Goal: Task Accomplishment & Management: Complete application form

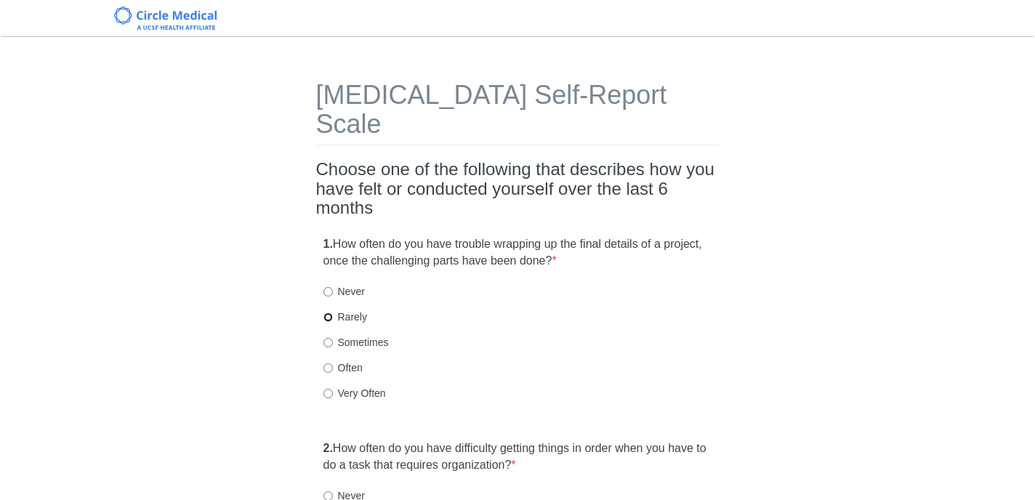
click at [327, 313] on input "Rarely" at bounding box center [328, 317] width 9 height 9
radio input "true"
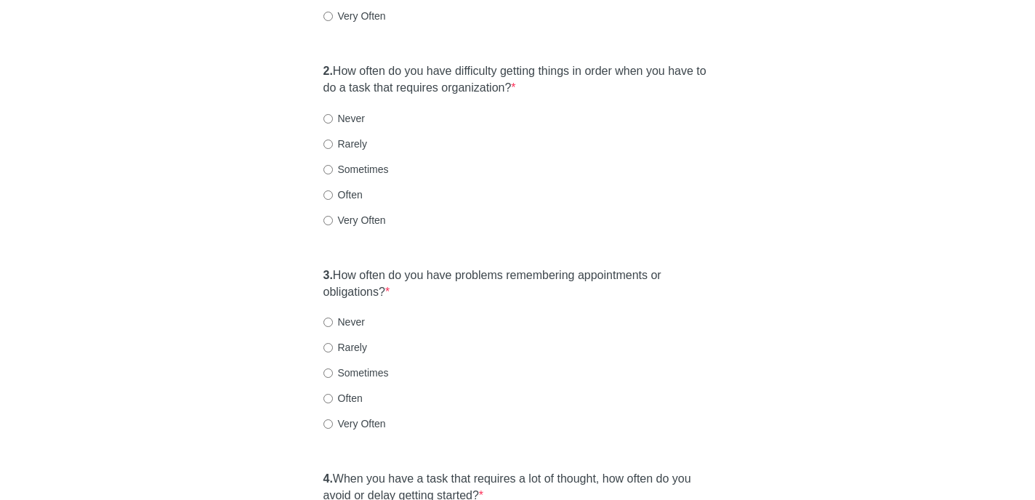
scroll to position [379, 0]
click at [329, 137] on input "Rarely" at bounding box center [328, 141] width 9 height 9
radio input "true"
click at [325, 341] on input "Rarely" at bounding box center [328, 345] width 9 height 9
radio input "true"
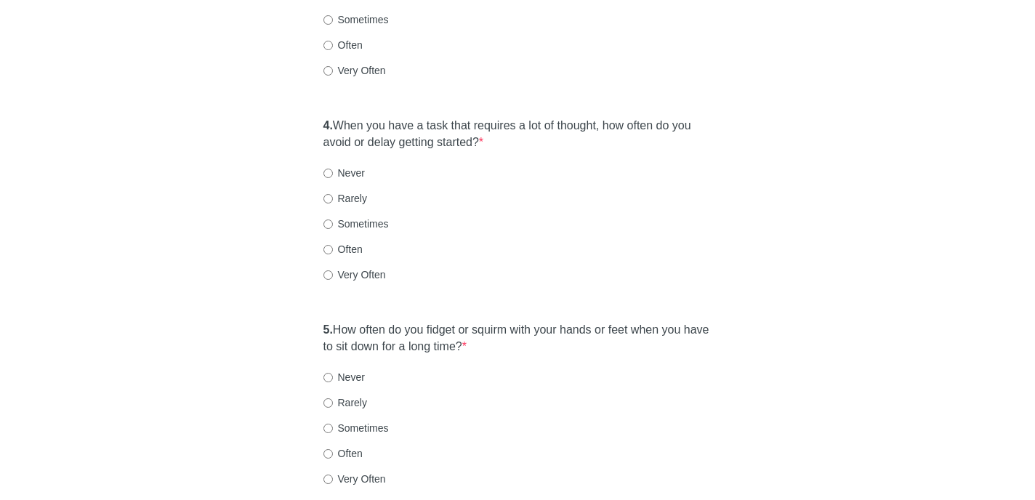
scroll to position [733, 0]
click at [329, 166] on input "Never" at bounding box center [328, 170] width 9 height 9
radio input "true"
drag, startPoint x: 325, startPoint y: 398, endPoint x: 431, endPoint y: 358, distance: 113.4
click at [327, 422] on input "Sometimes" at bounding box center [328, 426] width 9 height 9
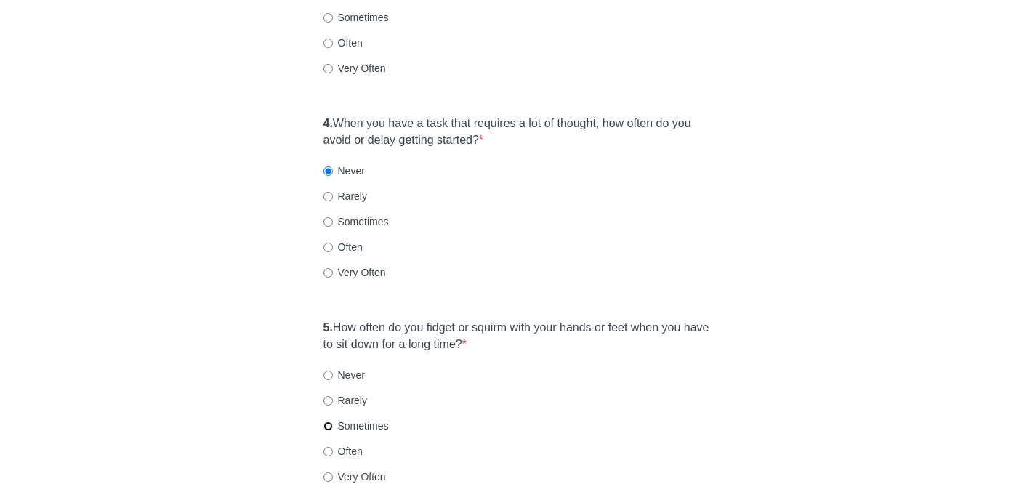
radio input "true"
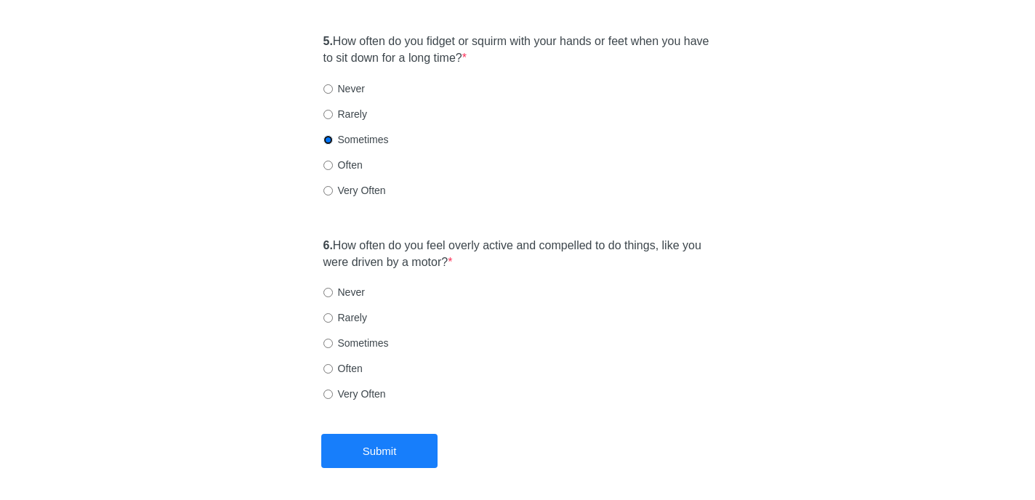
scroll to position [1021, 0]
click at [327, 311] on input "Rarely" at bounding box center [328, 315] width 9 height 9
radio input "true"
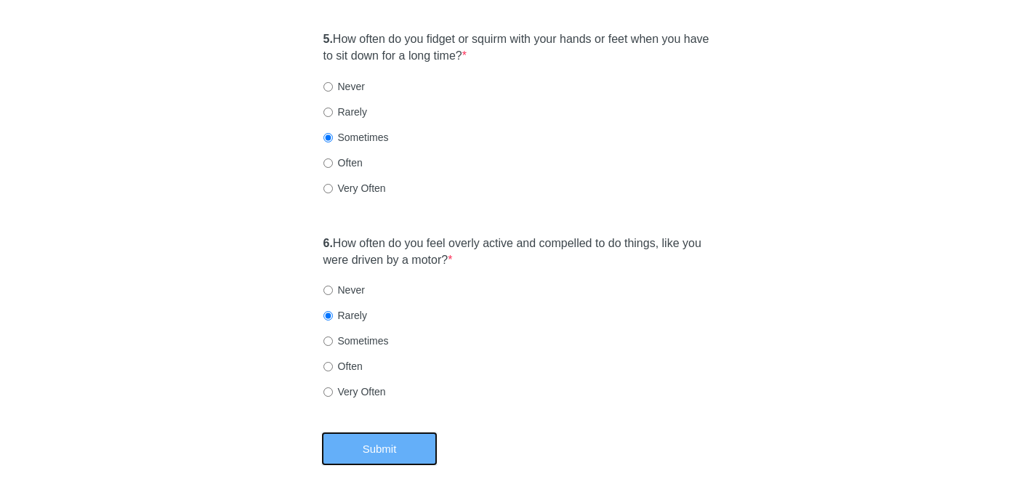
click at [368, 432] on button "Submit" at bounding box center [379, 449] width 116 height 34
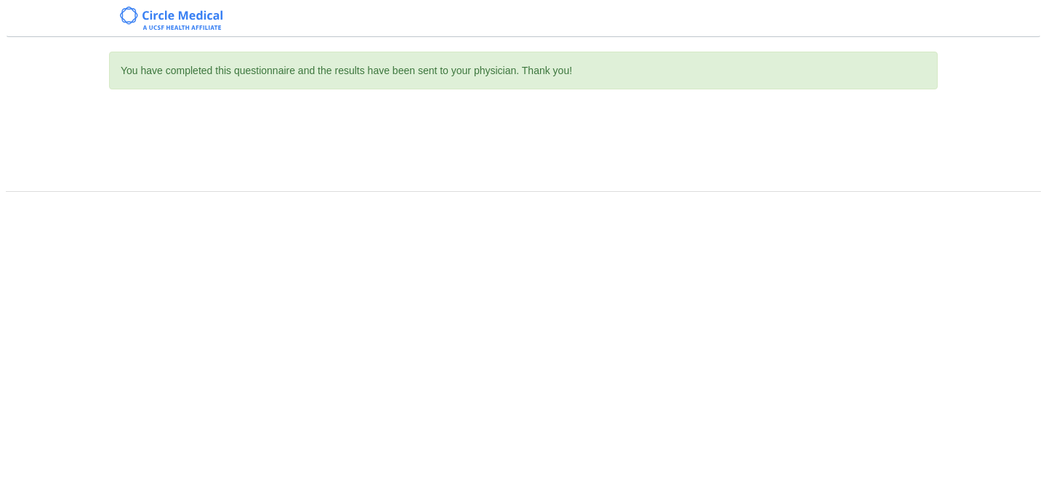
scroll to position [0, 0]
